Goal: Task Accomplishment & Management: Use online tool/utility

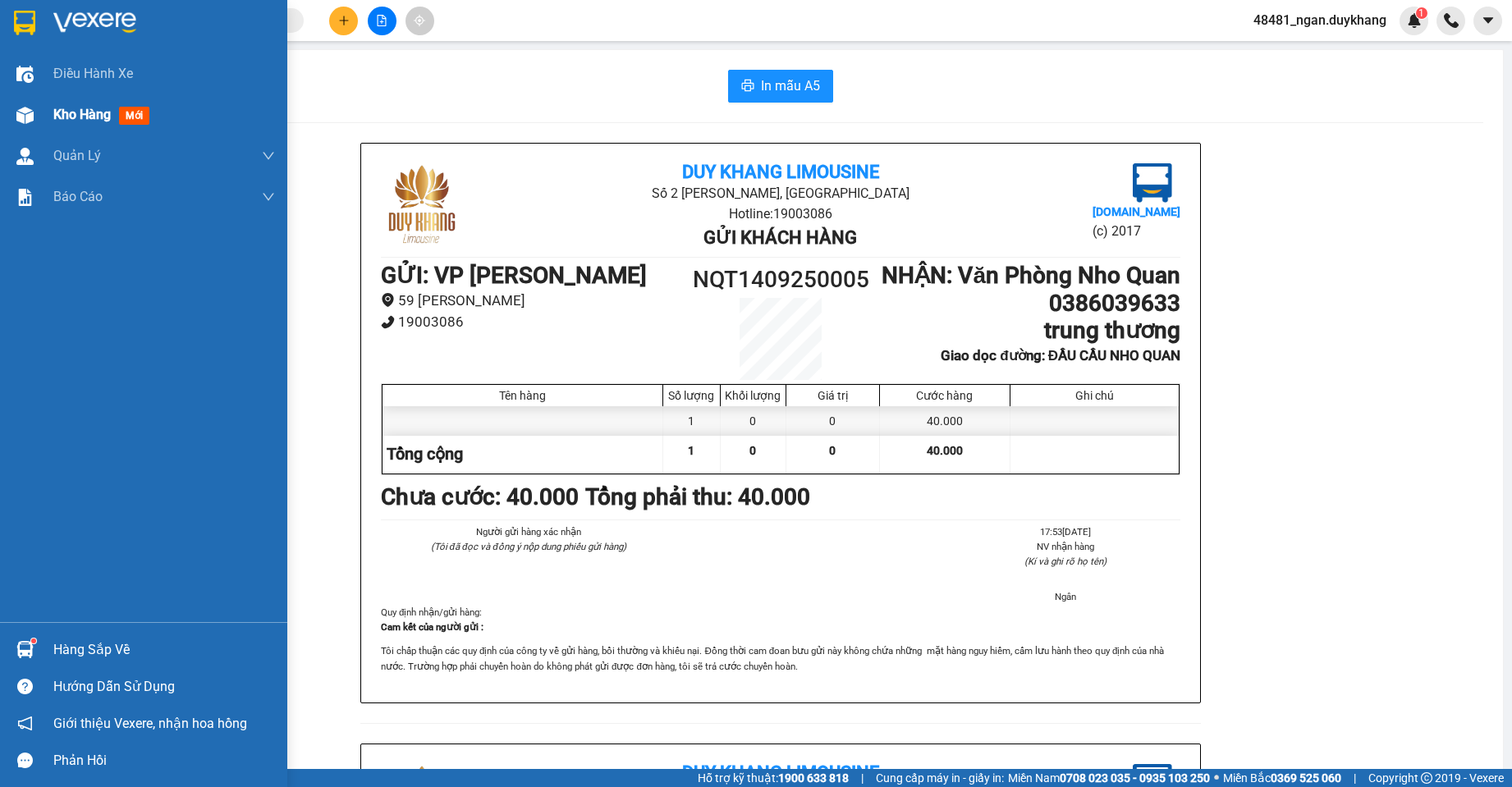
click at [32, 105] on div at bounding box center [24, 115] width 29 height 29
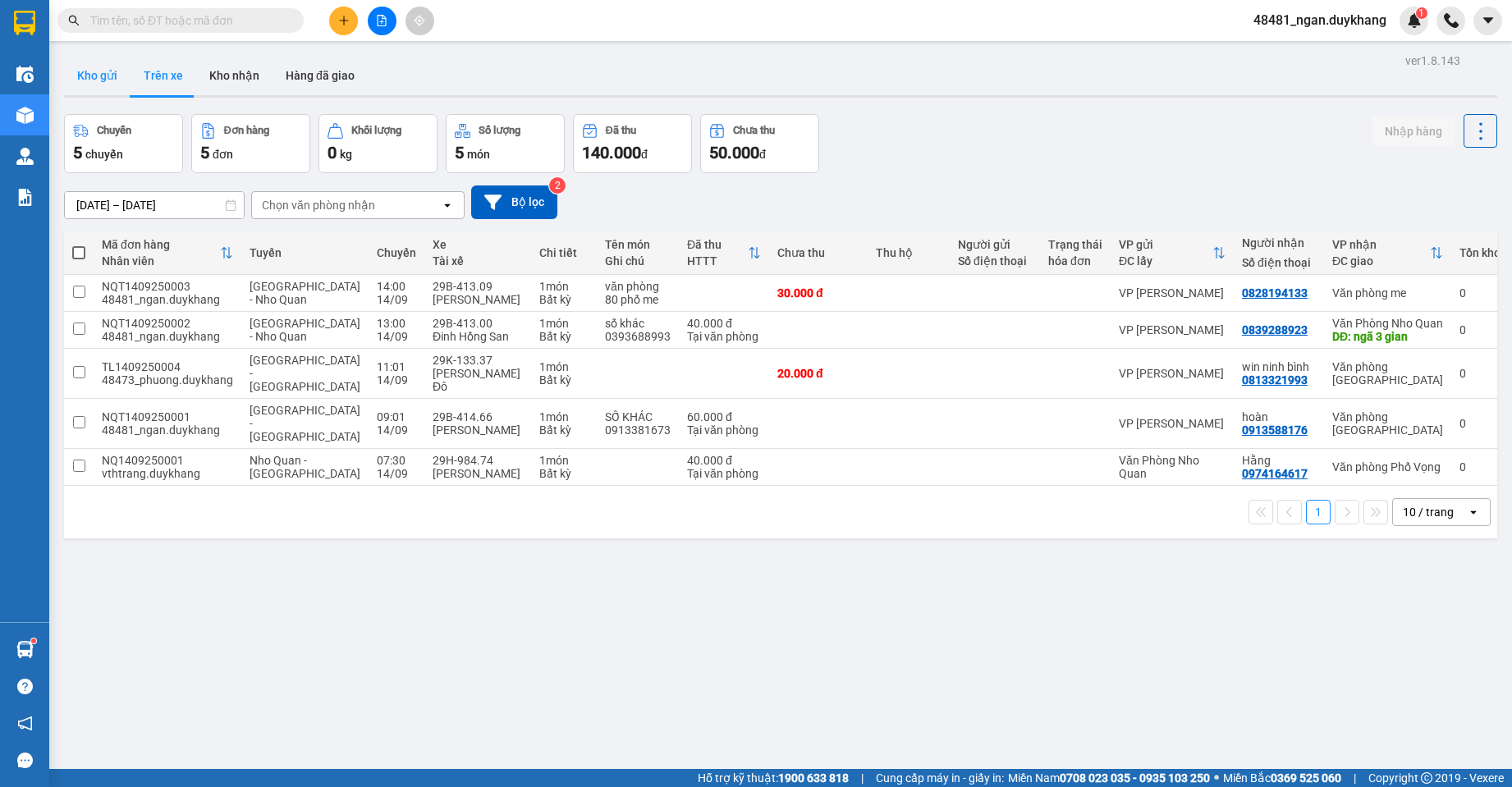
click at [107, 82] on button "Kho gửi" at bounding box center [97, 75] width 66 height 39
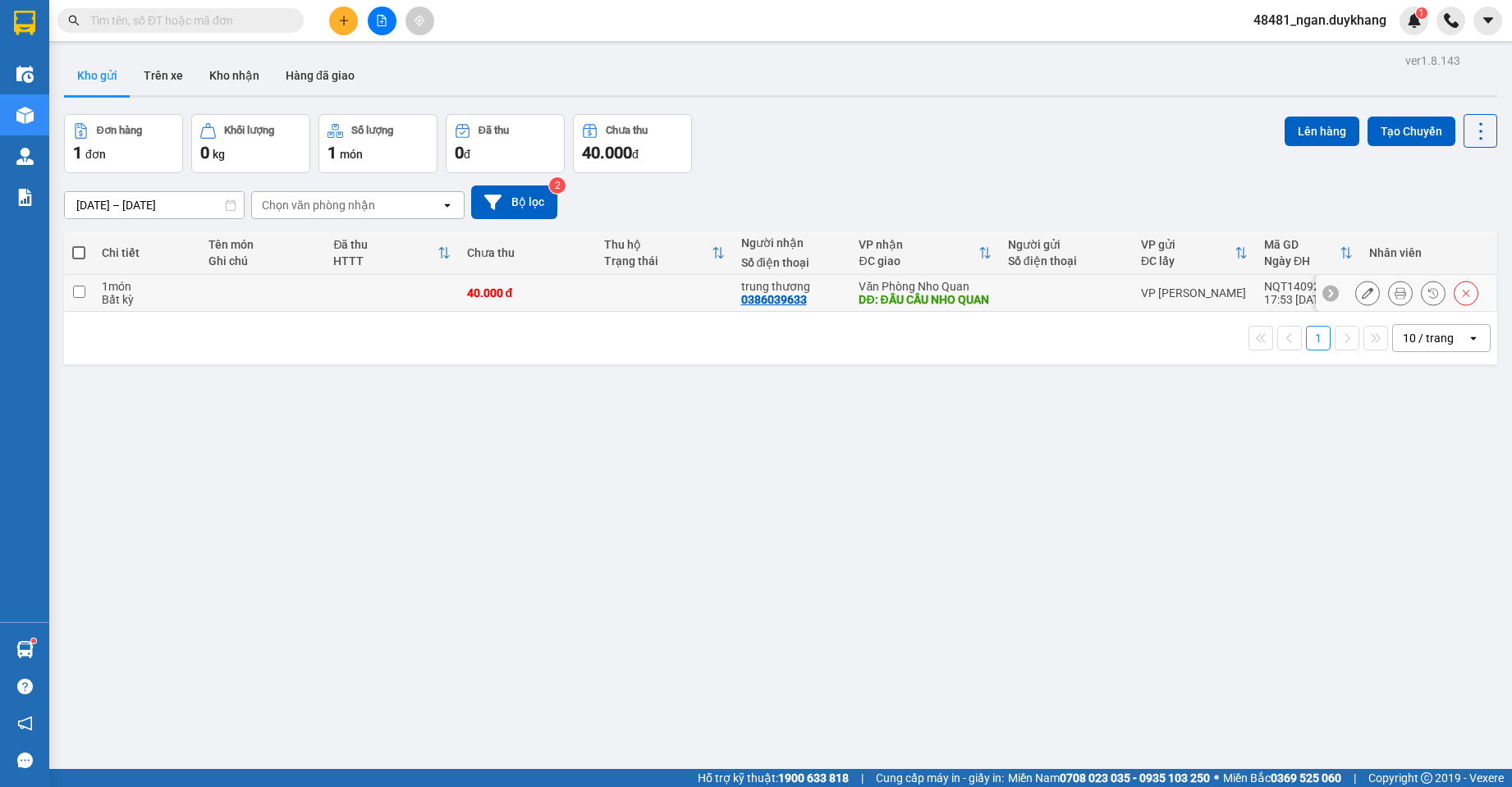
click at [1066, 291] on td at bounding box center [1066, 293] width 133 height 37
checkbox input "true"
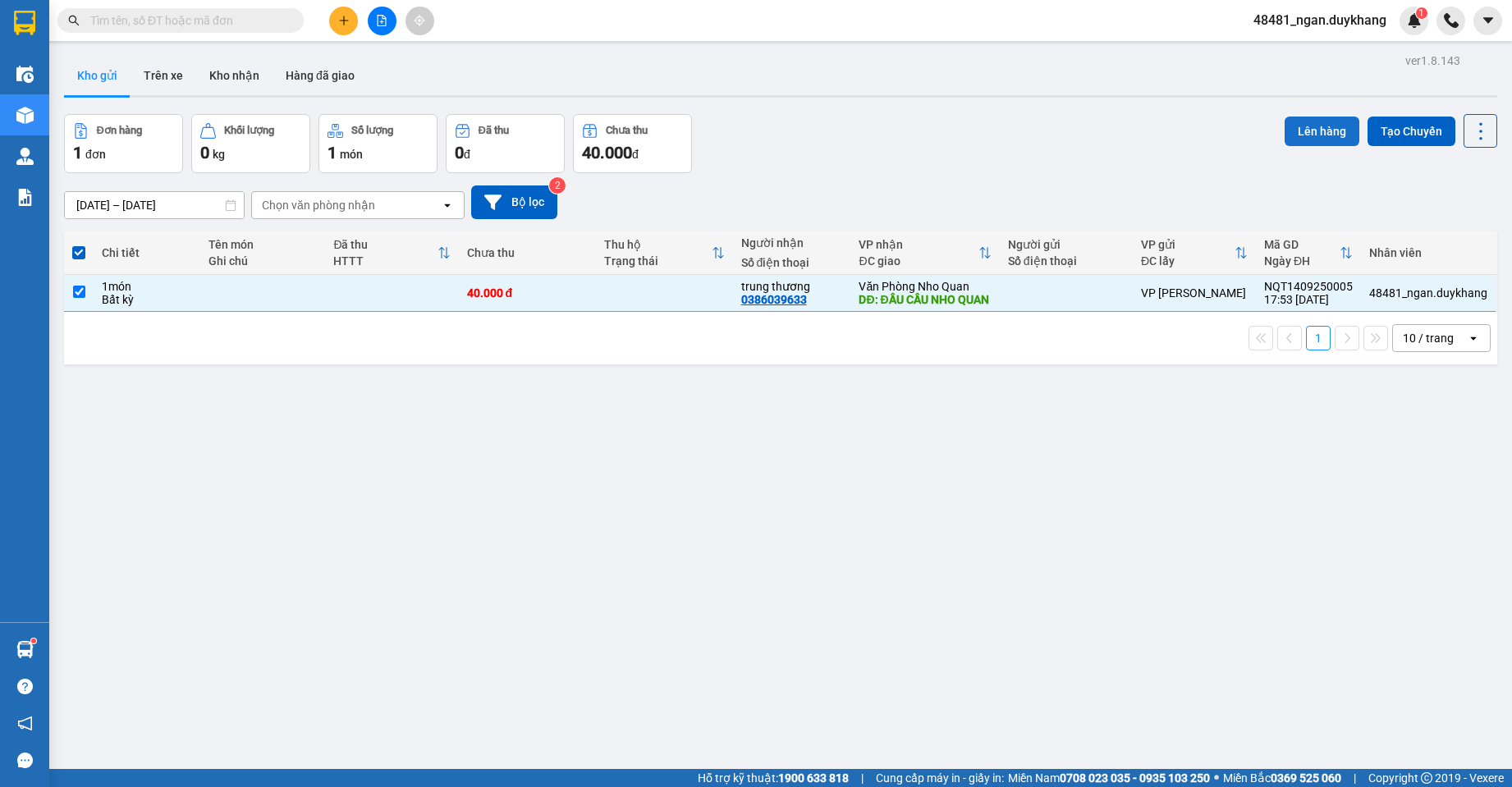
drag, startPoint x: 1304, startPoint y: 130, endPoint x: 1294, endPoint y: 128, distance: 10.2
click at [1301, 130] on button "Lên hàng" at bounding box center [1322, 132] width 75 height 30
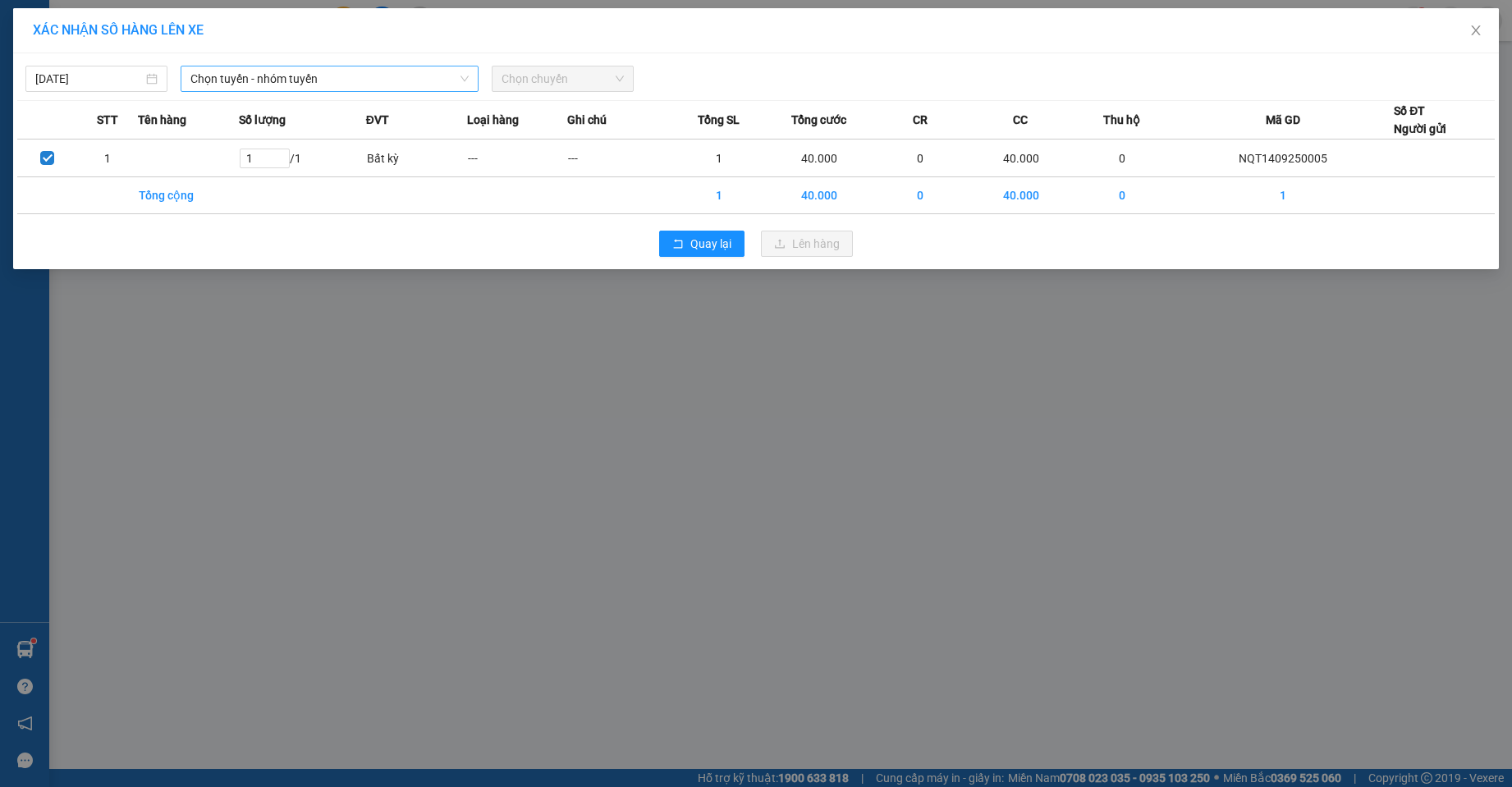
click at [311, 84] on span "Chọn tuyến - nhóm tuyến" at bounding box center [329, 79] width 278 height 24
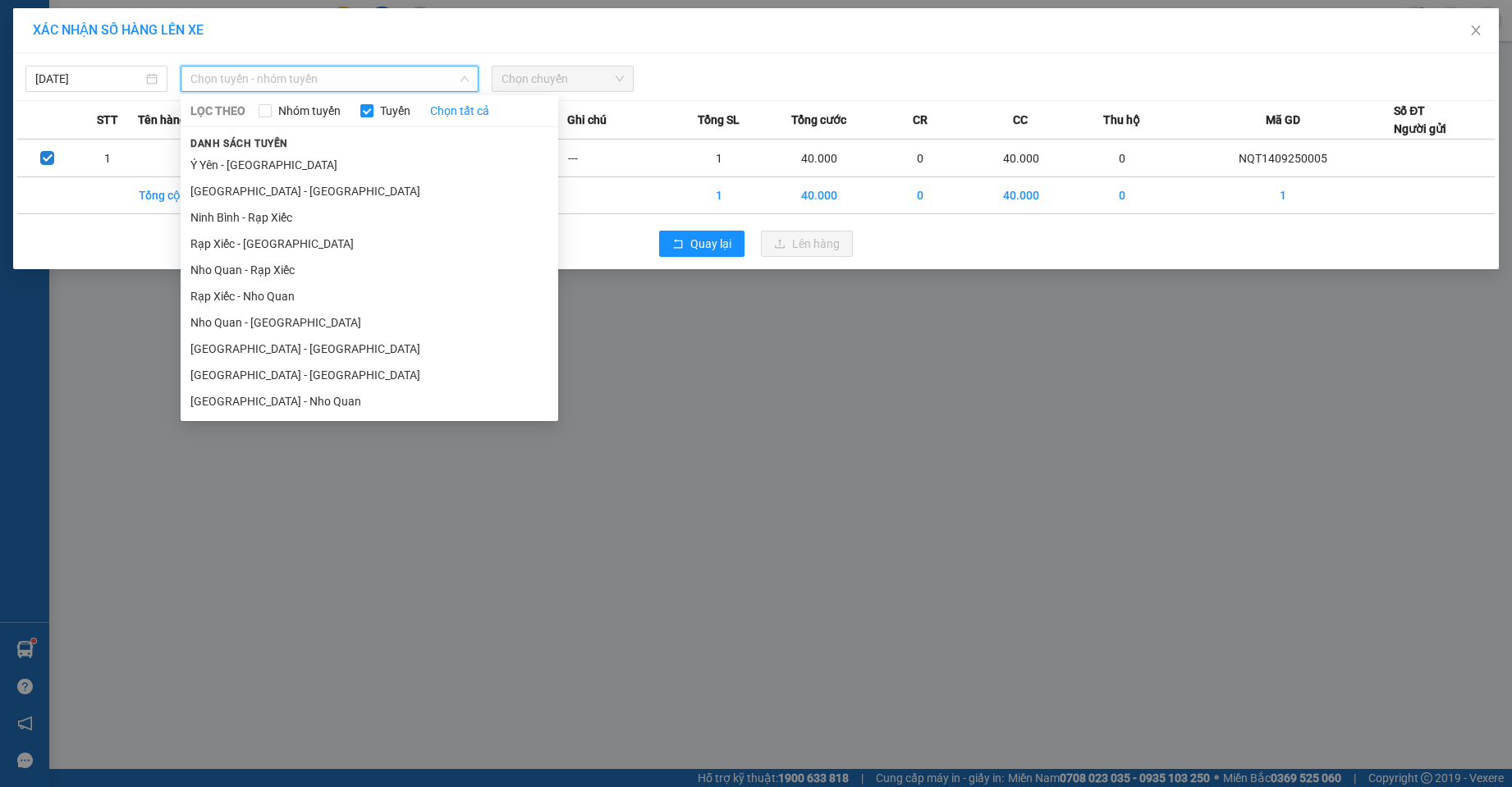
drag, startPoint x: 254, startPoint y: 404, endPoint x: 489, endPoint y: 184, distance: 321.9
click at [254, 400] on li "[GEOGRAPHIC_DATA] - Nho Quan" at bounding box center [369, 401] width 378 height 26
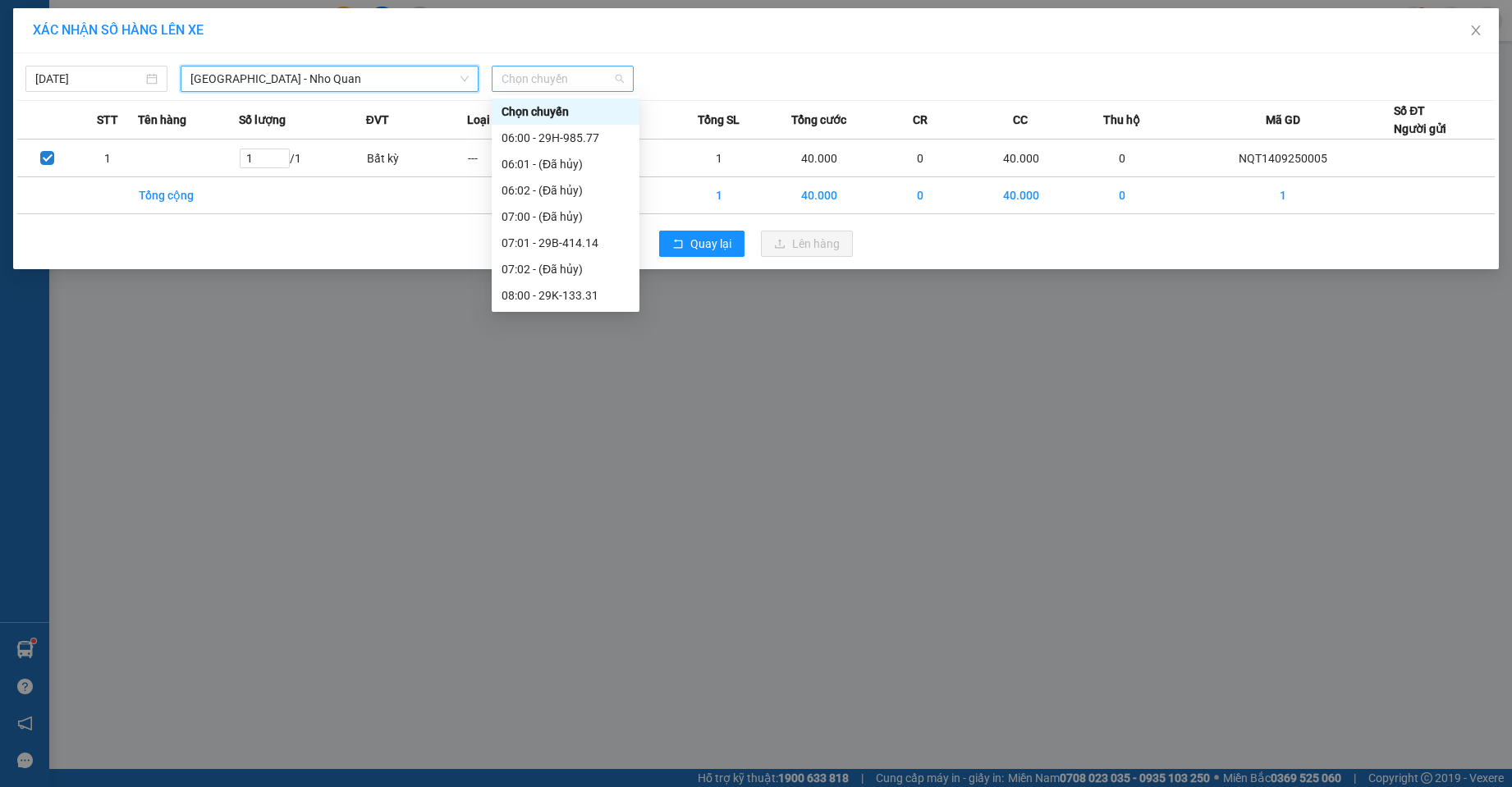
click at [590, 82] on span "Chọn chuyến" at bounding box center [562, 79] width 122 height 24
type input "300"
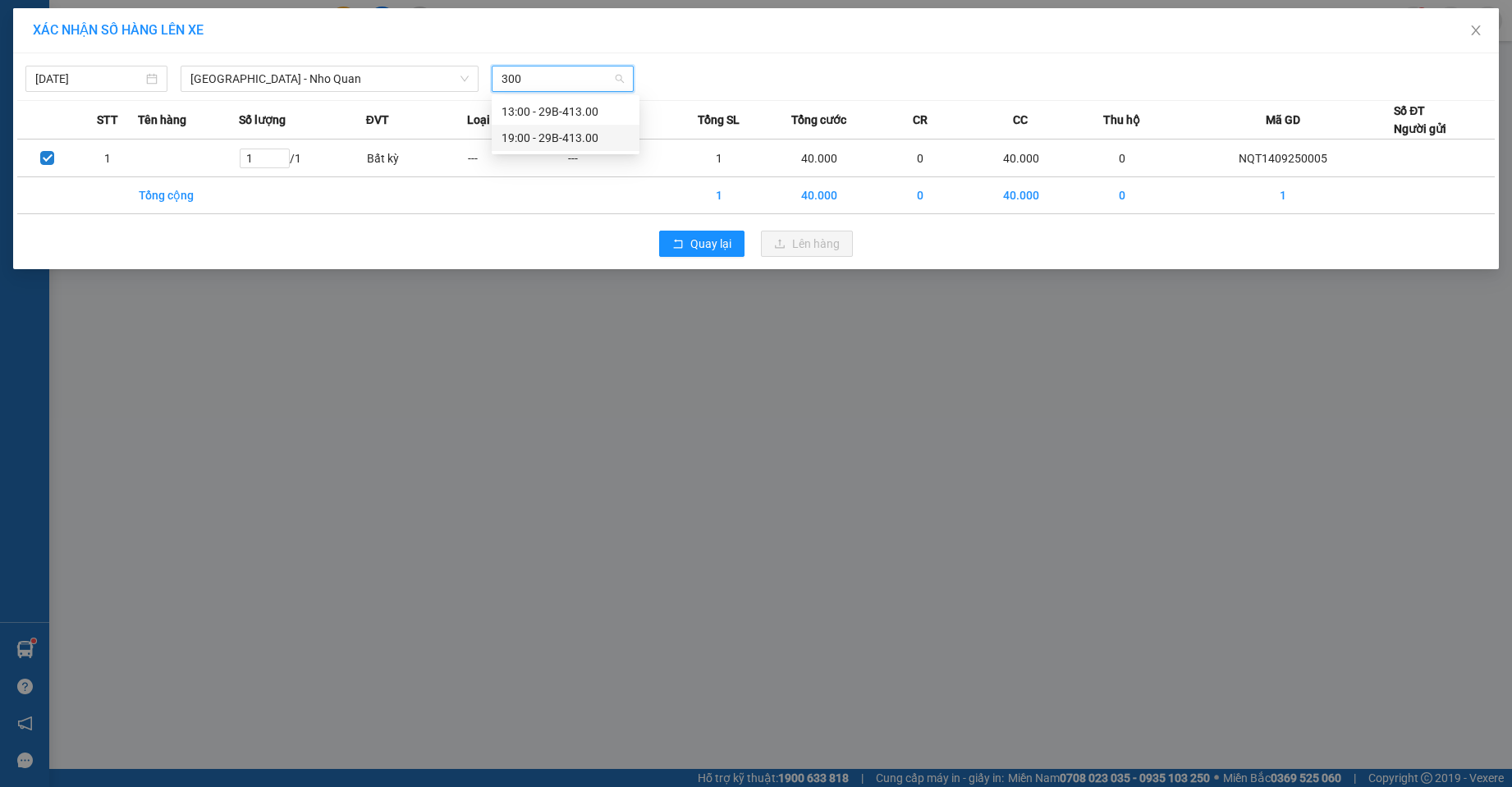
click at [558, 127] on div "19:00 - 29B-413.00" at bounding box center [565, 138] width 148 height 26
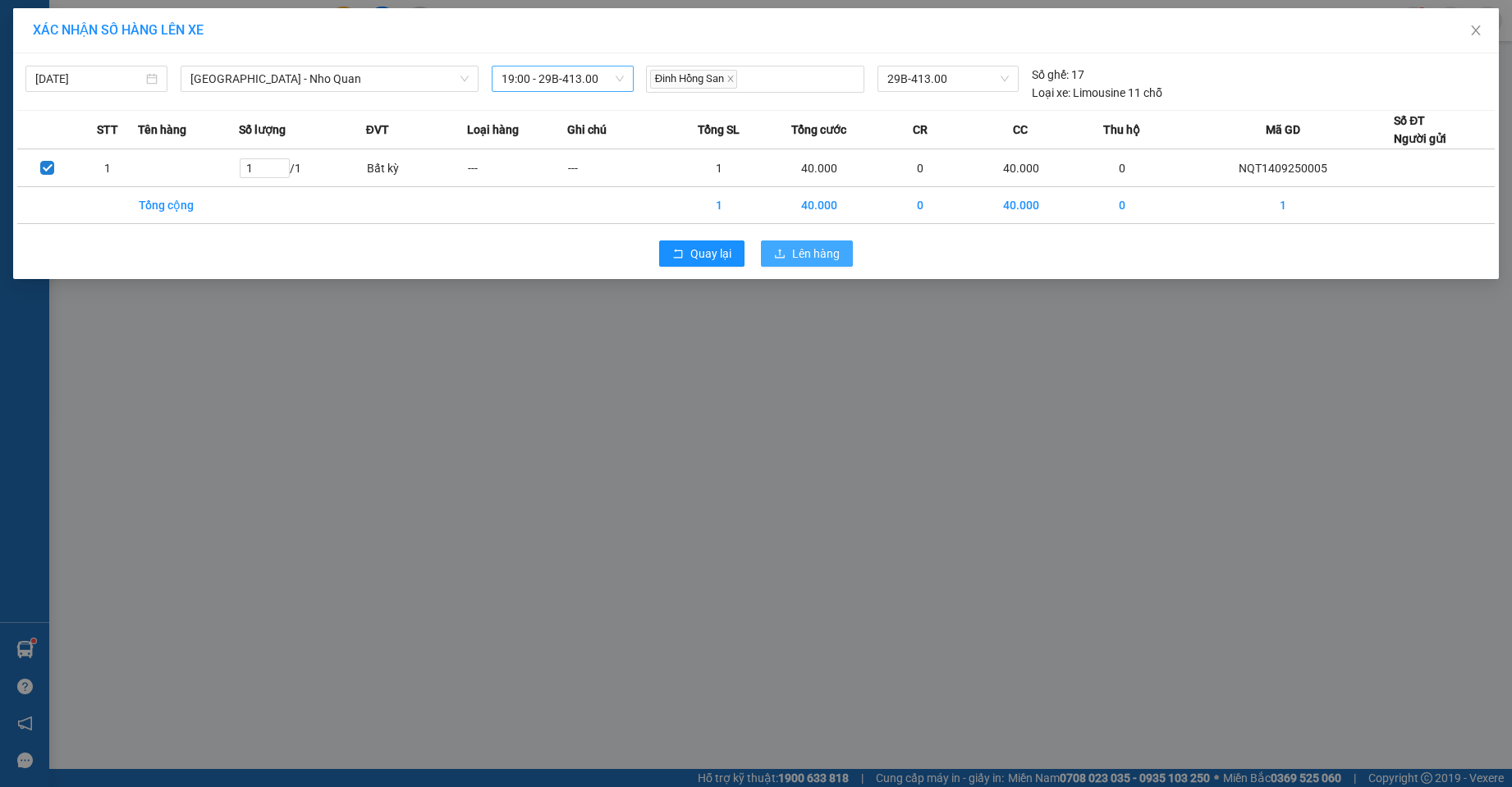
click at [787, 240] on button "Lên hàng" at bounding box center [807, 253] width 92 height 26
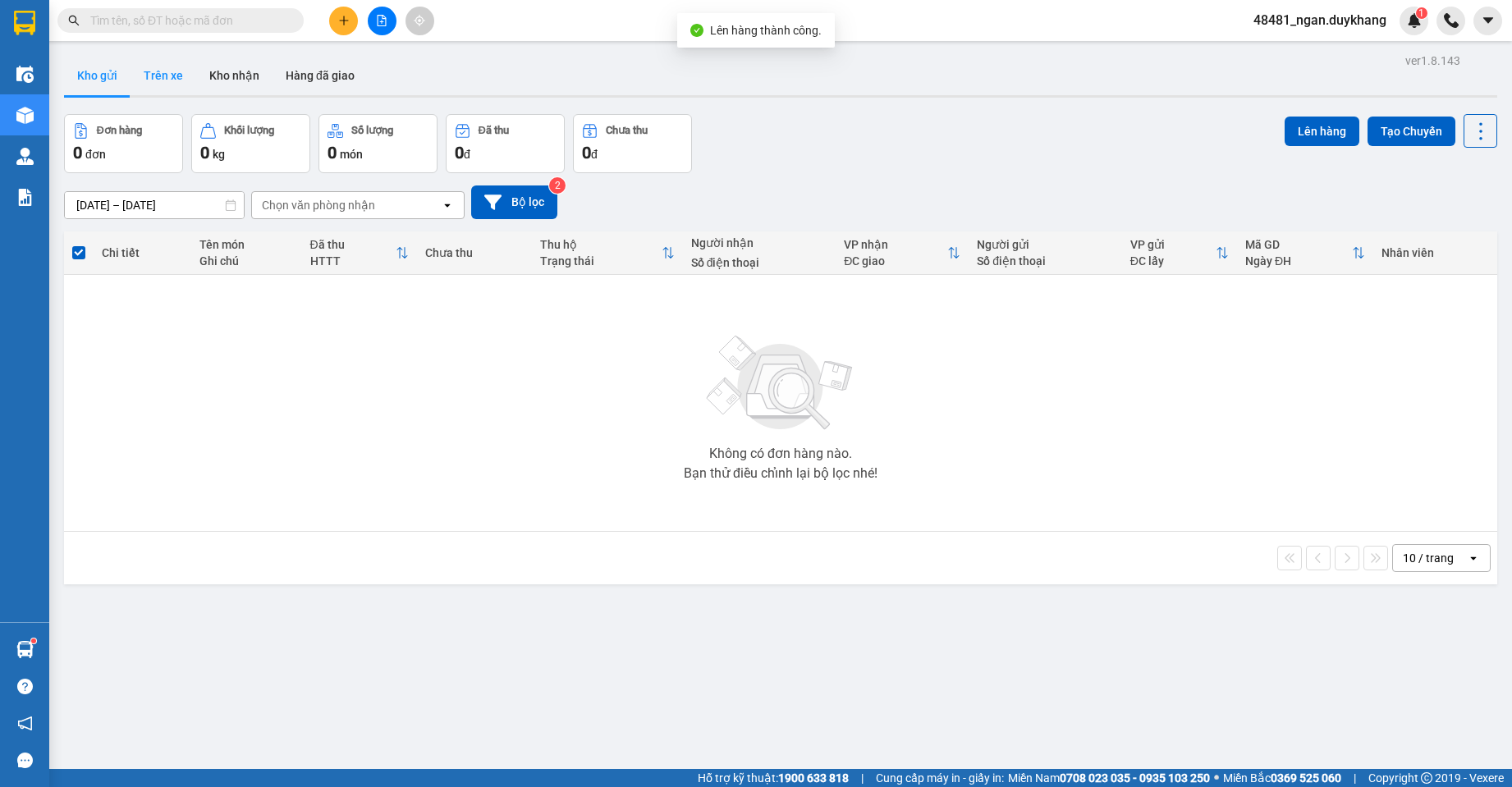
click at [167, 76] on button "Trên xe" at bounding box center [162, 75] width 65 height 39
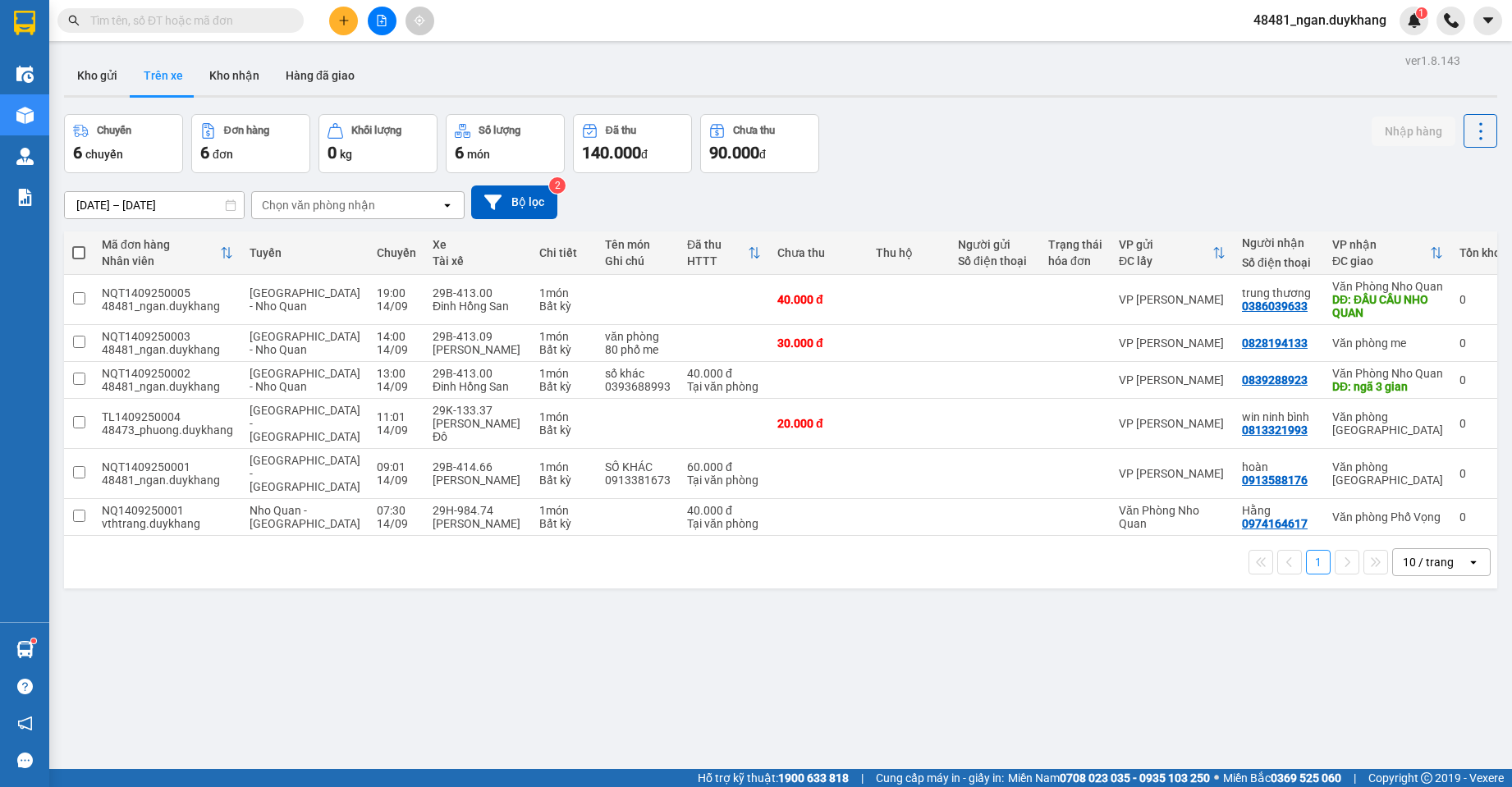
click at [169, 207] on input "[DATE] – [DATE]" at bounding box center [154, 205] width 179 height 26
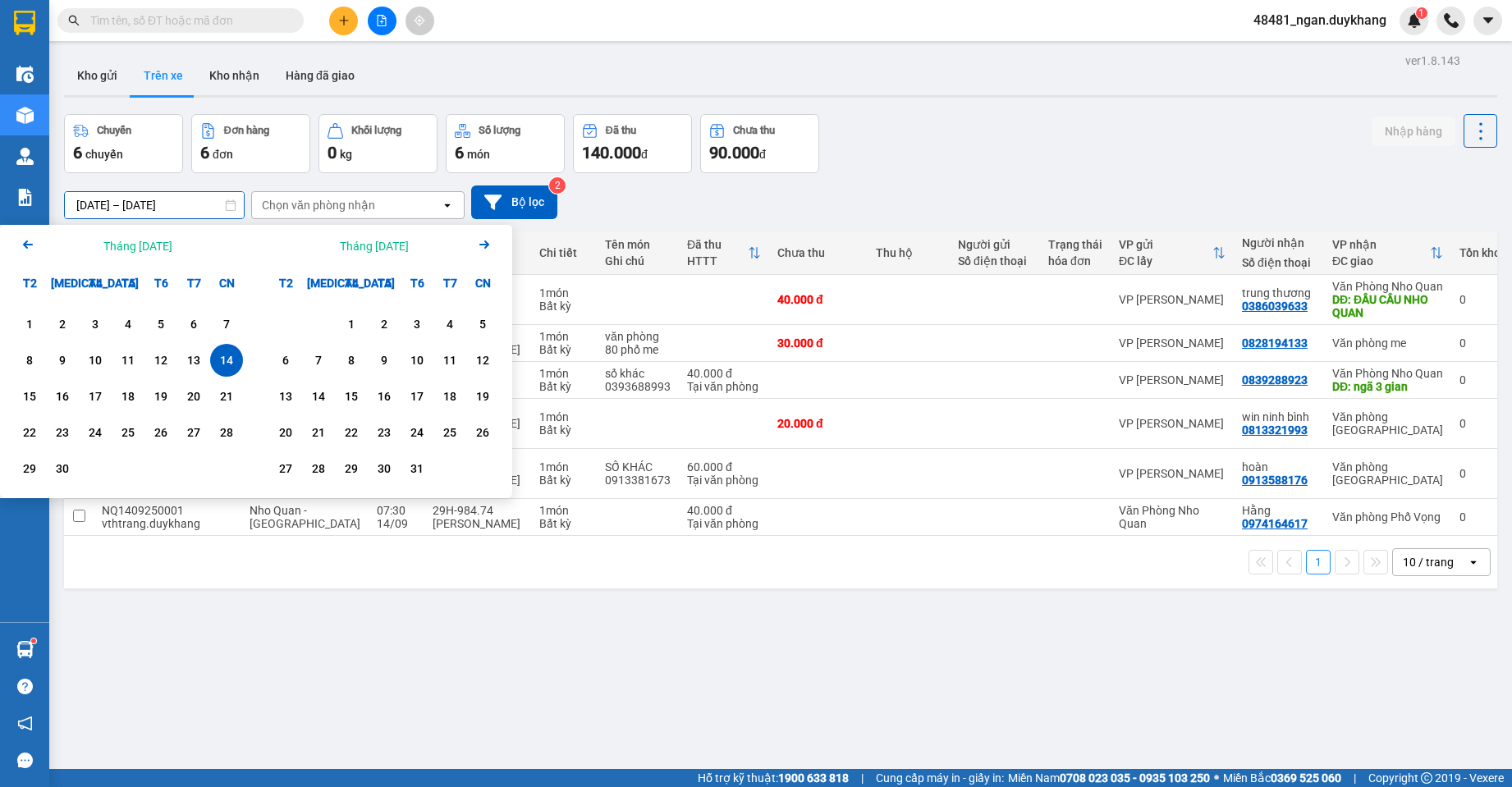
click at [216, 364] on div "14" at bounding box center [226, 359] width 23 height 20
type input "[DATE] – [DATE]"
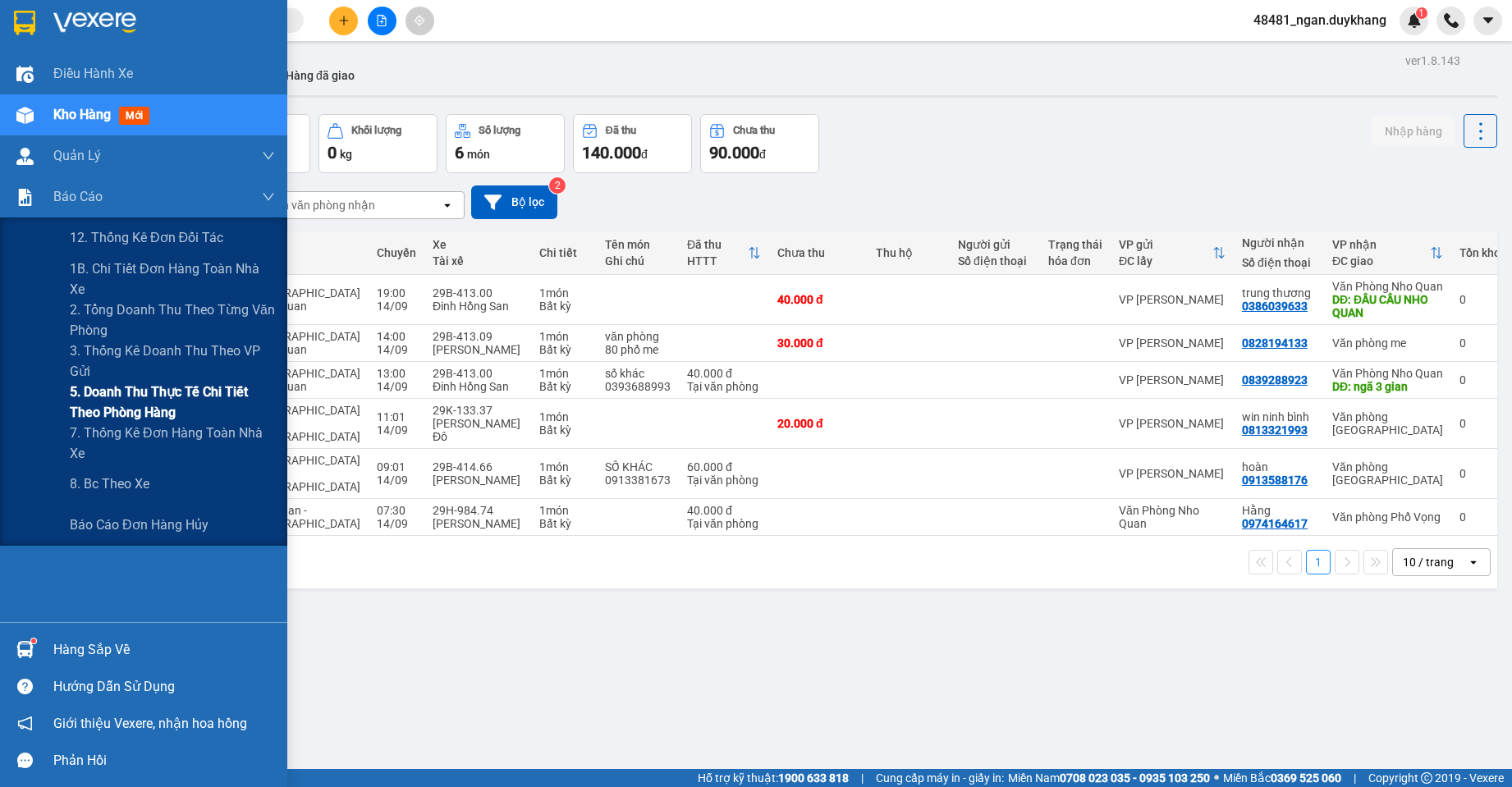
click at [72, 394] on span "5. Doanh thu thực tế chi tiết theo phòng hàng" at bounding box center [172, 401] width 205 height 41
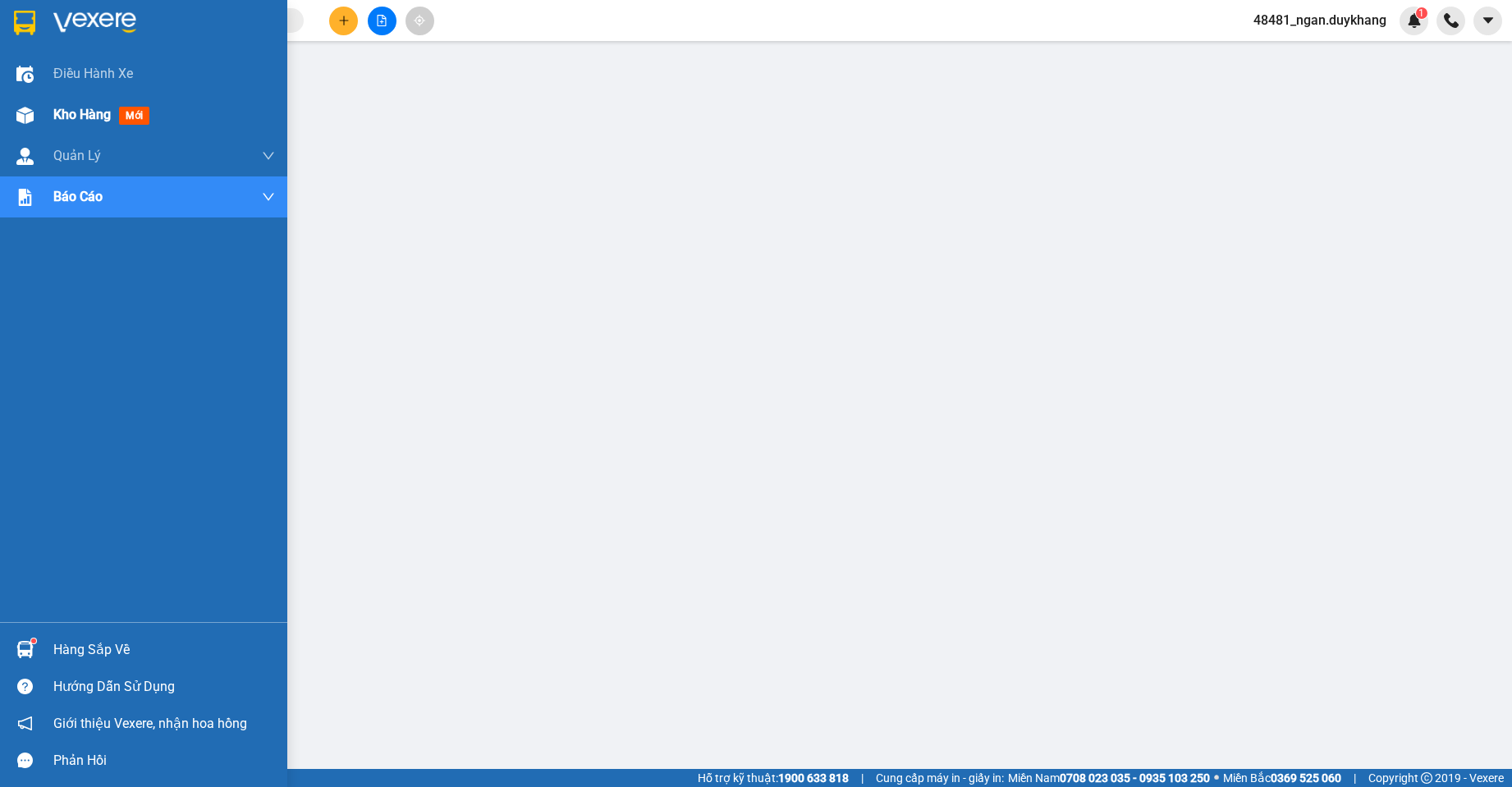
click at [28, 121] on img at bounding box center [25, 115] width 17 height 17
